Goal: Information Seeking & Learning: Understand process/instructions

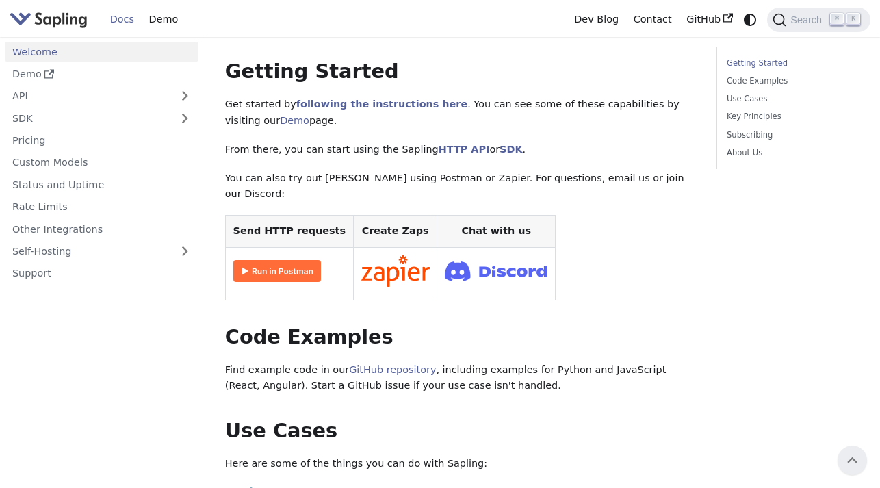
scroll to position [205, 0]
click at [391, 99] on link "following the instructions here" at bounding box center [381, 104] width 171 height 11
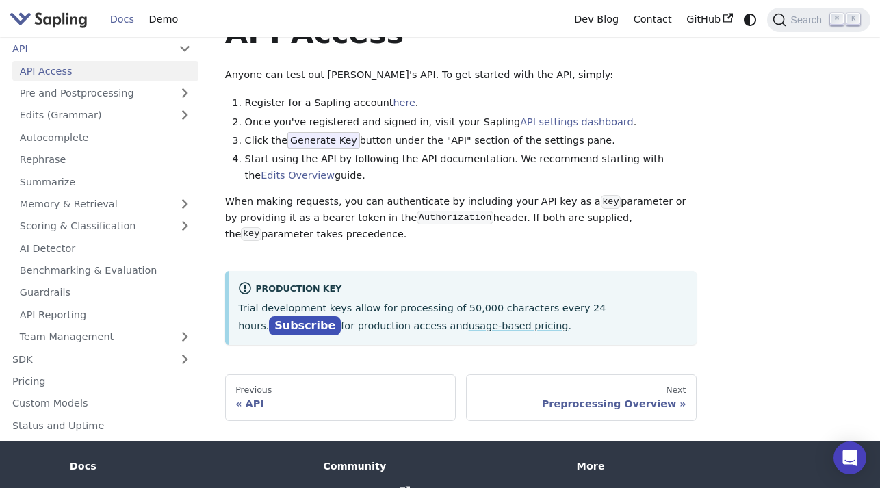
scroll to position [48, 0]
